Goal: Navigation & Orientation: Find specific page/section

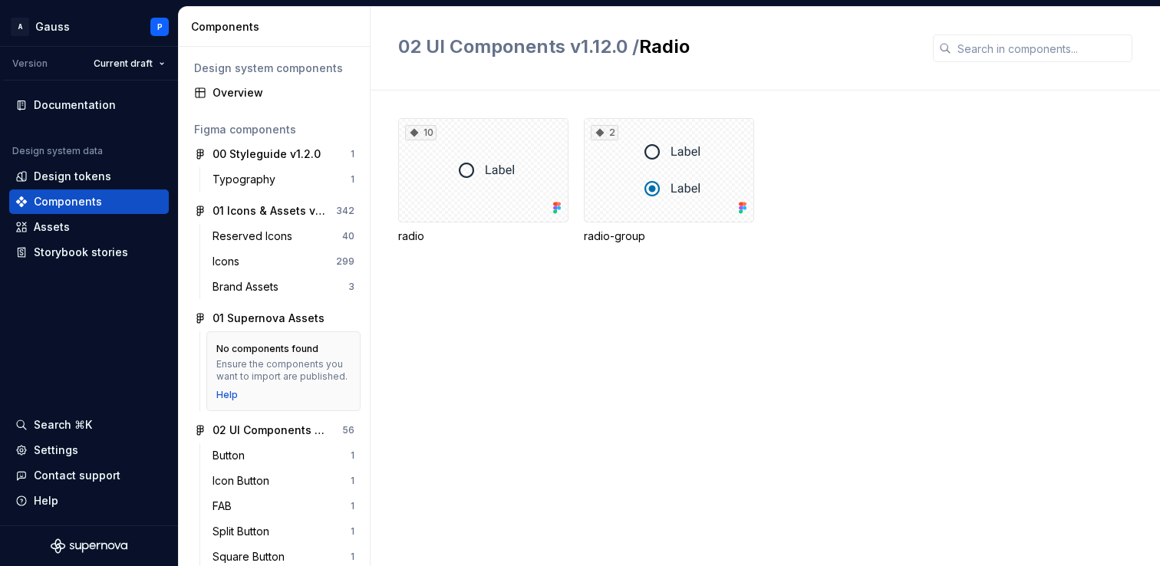
scroll to position [409, 0]
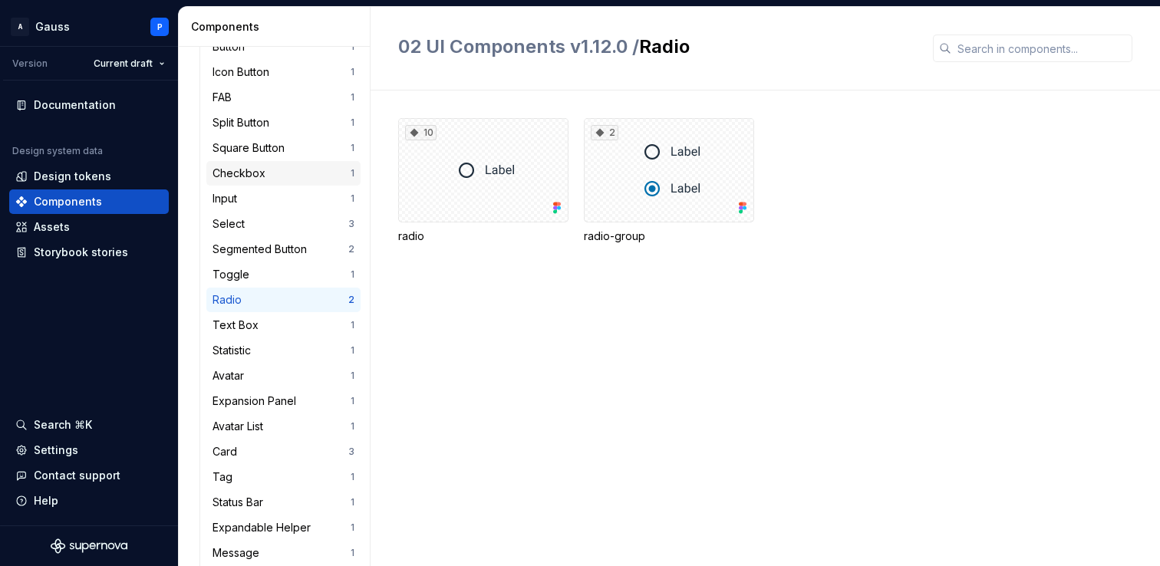
click at [258, 168] on div "Checkbox" at bounding box center [242, 173] width 59 height 15
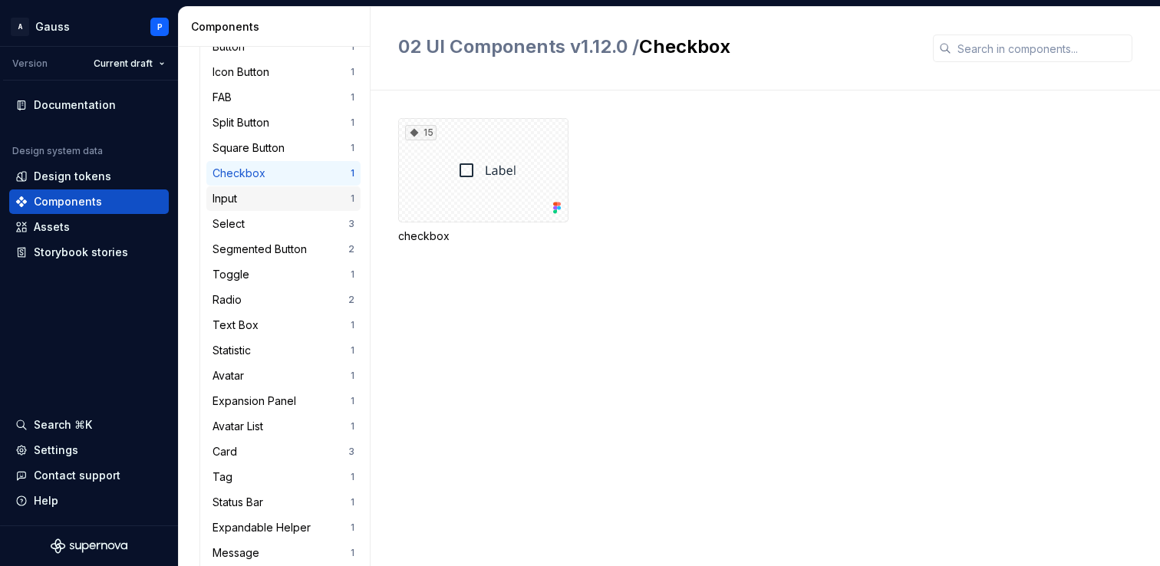
click at [254, 200] on div "Input" at bounding box center [282, 198] width 138 height 15
click at [259, 146] on div "Square Button" at bounding box center [252, 147] width 78 height 15
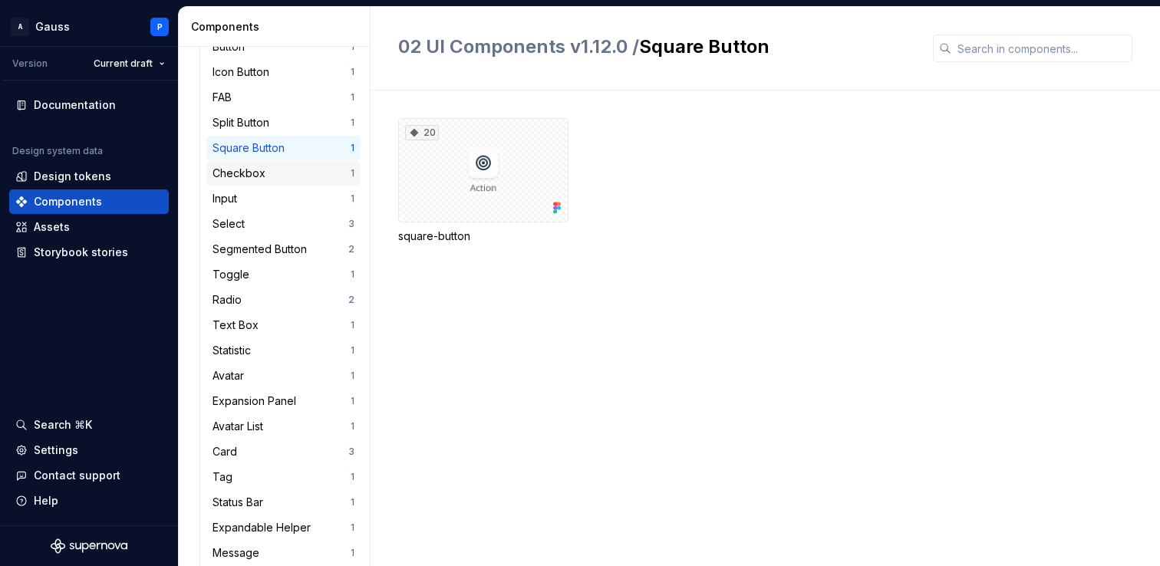
click at [258, 175] on div "Checkbox" at bounding box center [242, 173] width 59 height 15
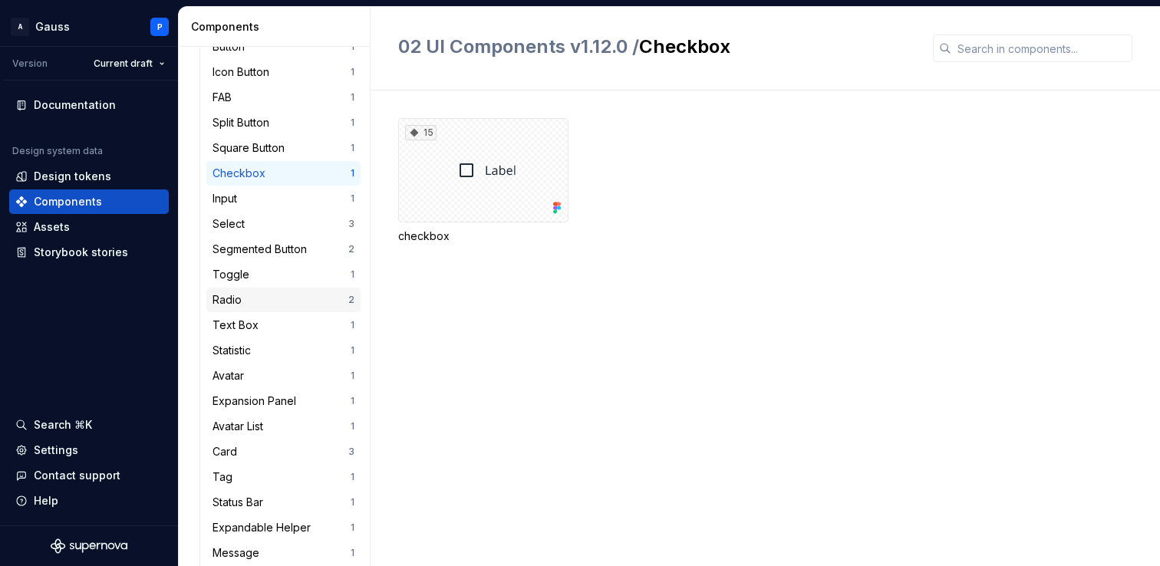
click at [252, 294] on div "Radio" at bounding box center [281, 299] width 136 height 15
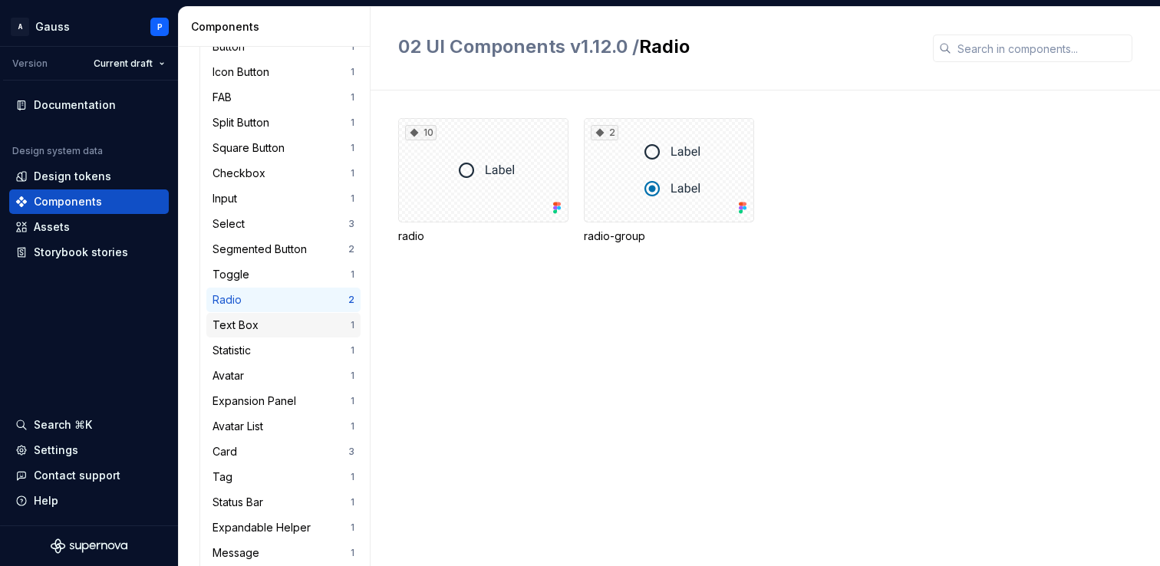
click at [253, 325] on div "Text Box" at bounding box center [239, 325] width 52 height 15
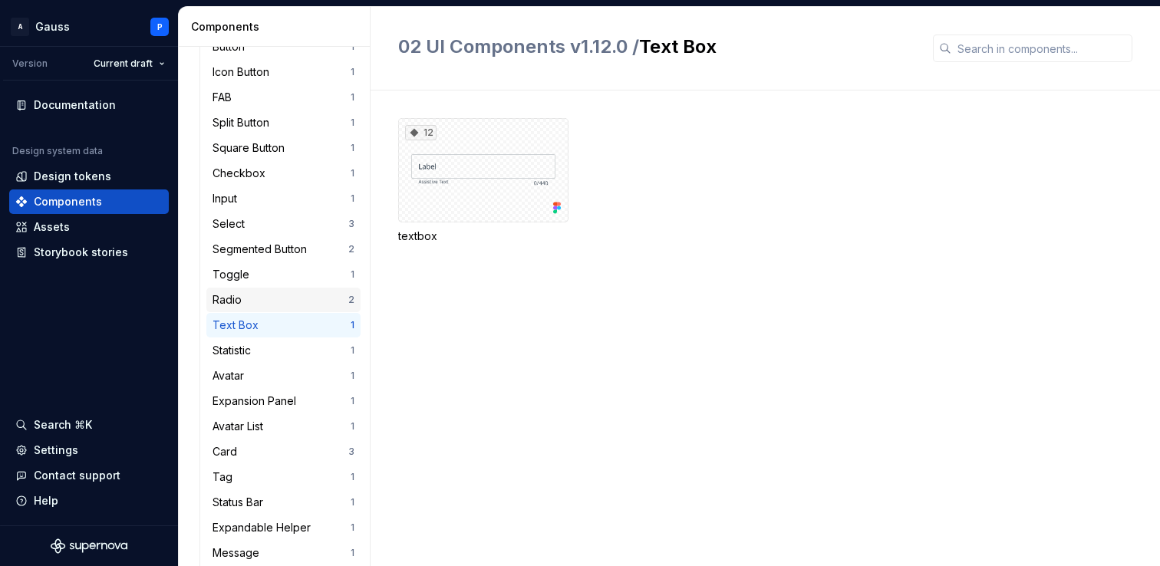
click at [252, 302] on div "Radio" at bounding box center [281, 299] width 136 height 15
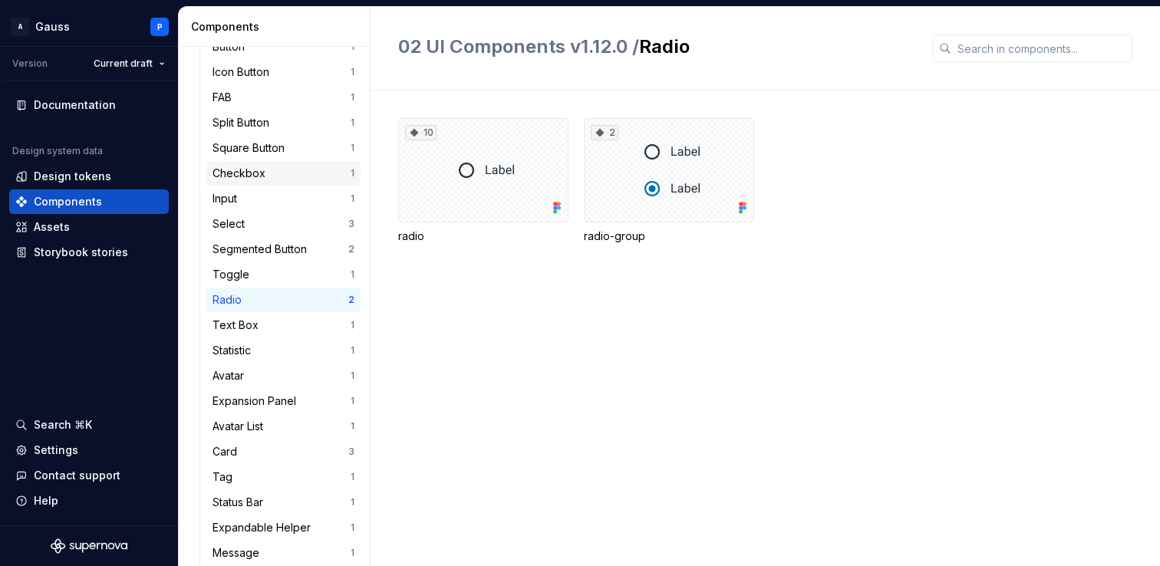
click at [256, 172] on div "Checkbox" at bounding box center [242, 173] width 59 height 15
